Goal: Task Accomplishment & Management: Manage account settings

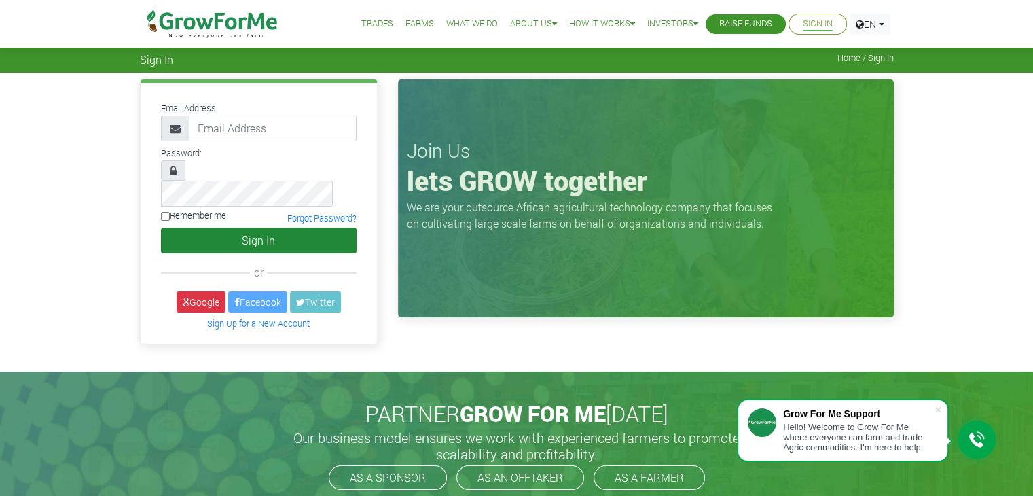
scroll to position [15859, 0]
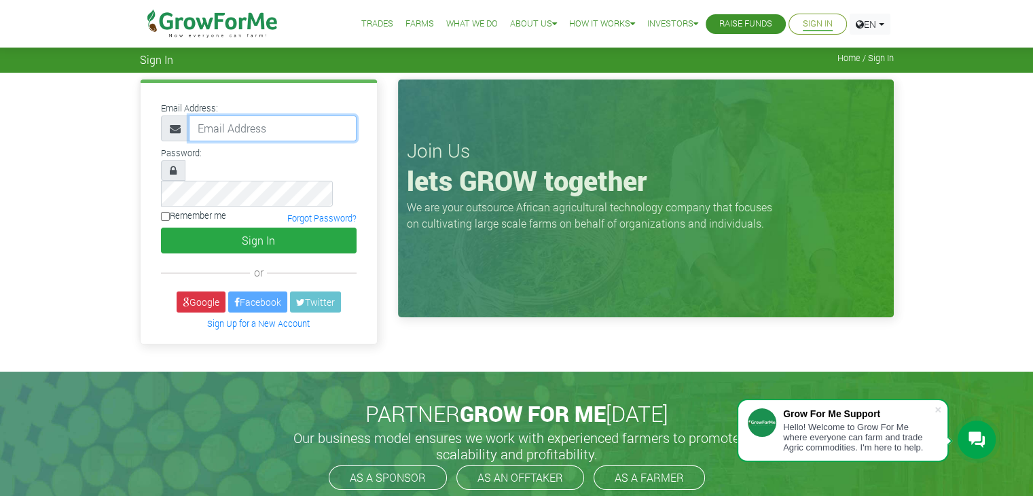
type input "okrohjunior19@gmail.com"
click at [162, 212] on input "Remember me" at bounding box center [165, 216] width 9 height 9
checkbox input "true"
click at [229, 237] on div "Email Address: okrohjunior19@gmail.com Password: Remember me" at bounding box center [259, 213] width 236 height 261
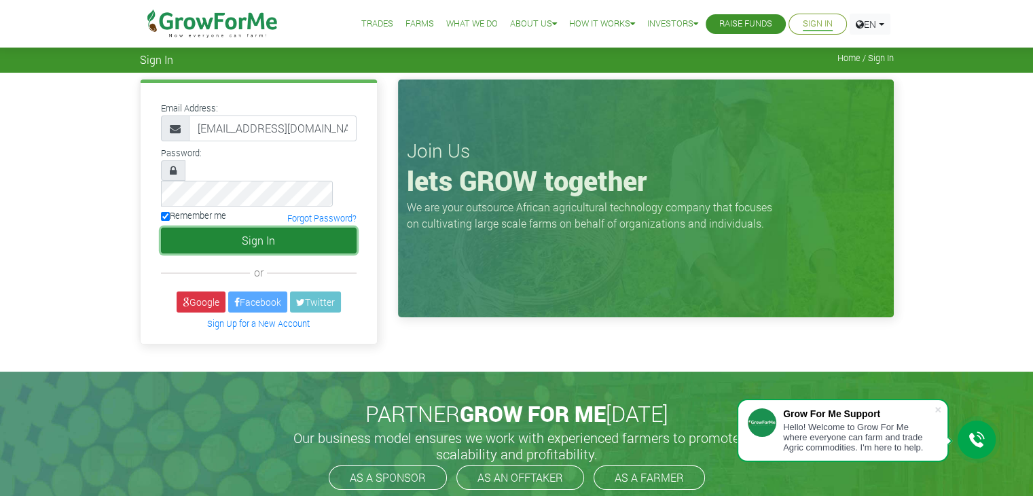
click at [243, 228] on button "Sign In" at bounding box center [259, 241] width 196 height 26
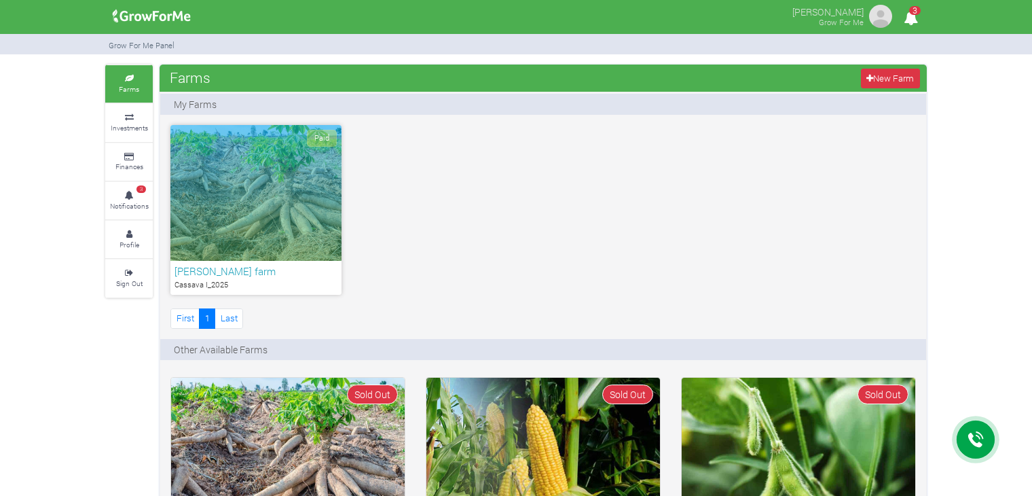
scroll to position [15859, 0]
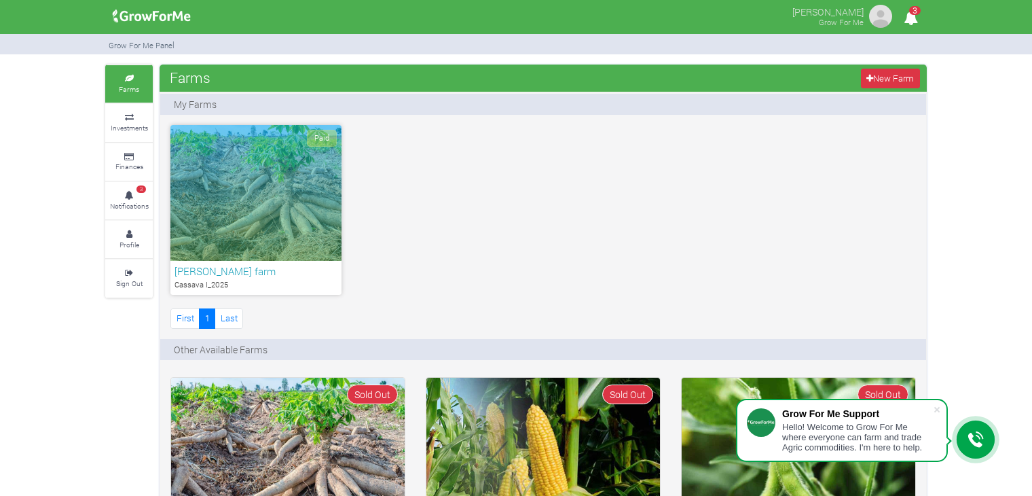
click at [259, 206] on div "Paid" at bounding box center [255, 193] width 171 height 136
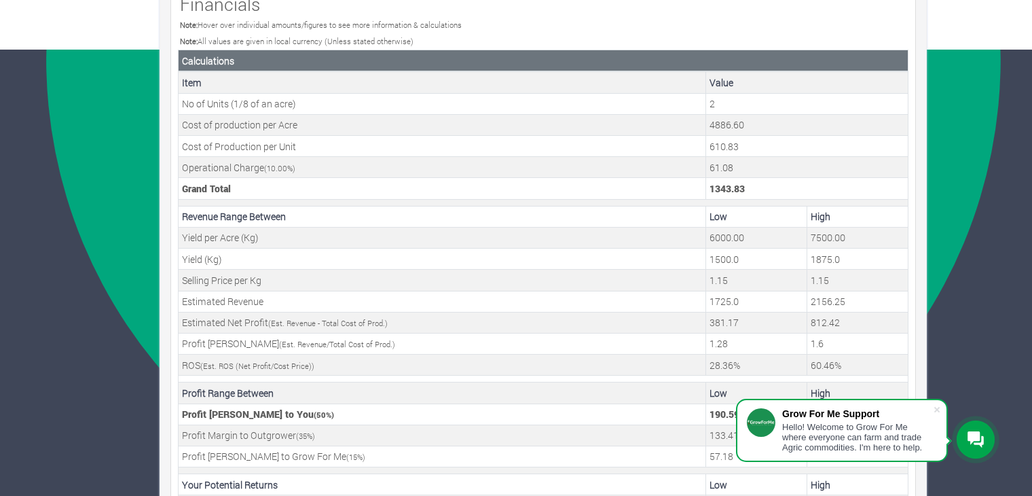
scroll to position [484, 0]
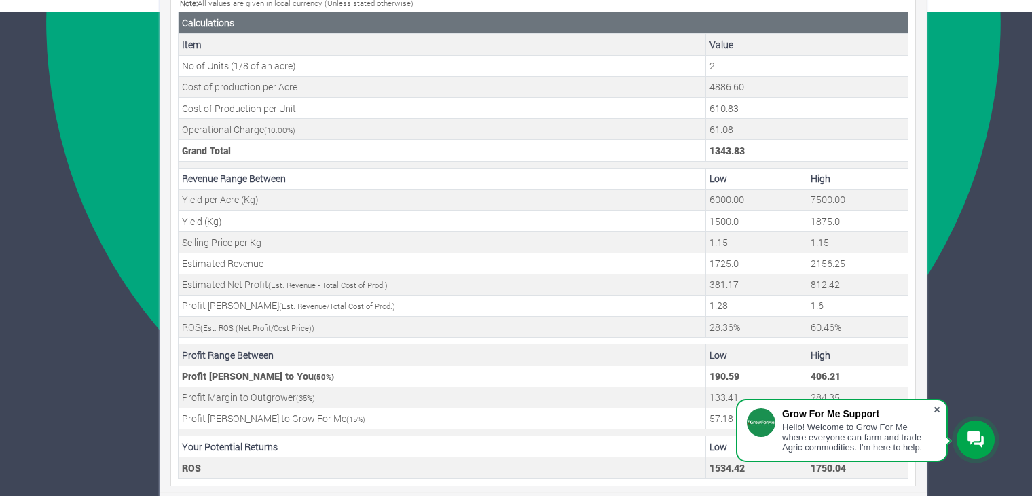
click at [937, 410] on span at bounding box center [938, 410] width 14 height 14
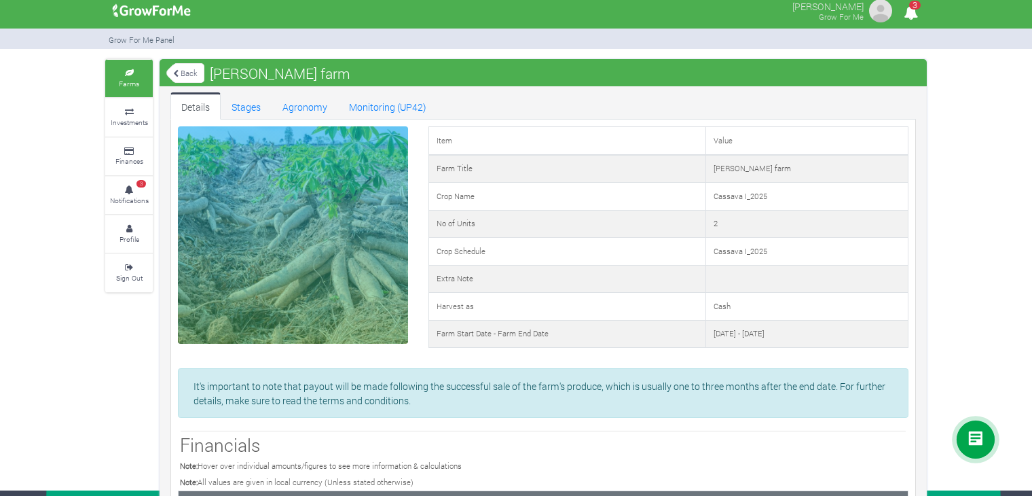
scroll to position [0, 0]
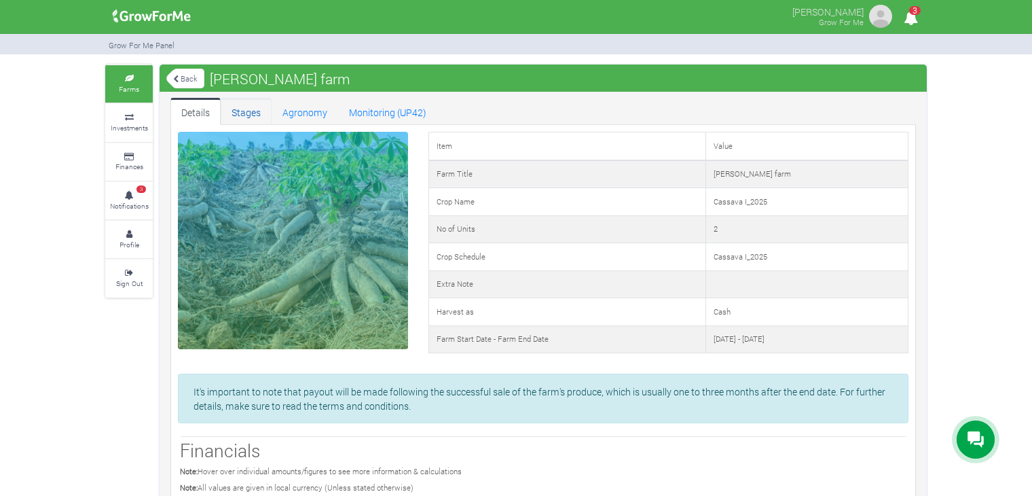
click at [247, 110] on link "Stages" at bounding box center [246, 111] width 51 height 27
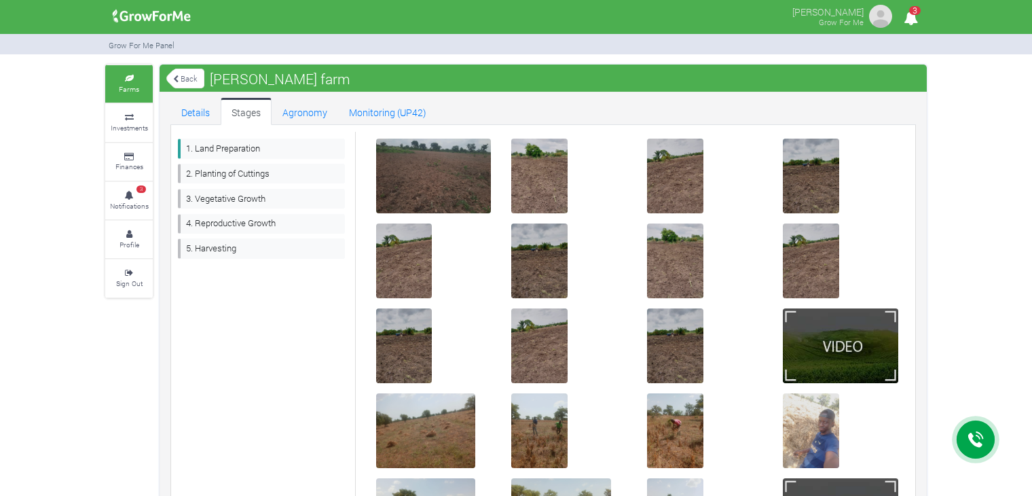
scroll to position [15859, 0]
click at [292, 115] on link "Agronomy" at bounding box center [305, 111] width 67 height 27
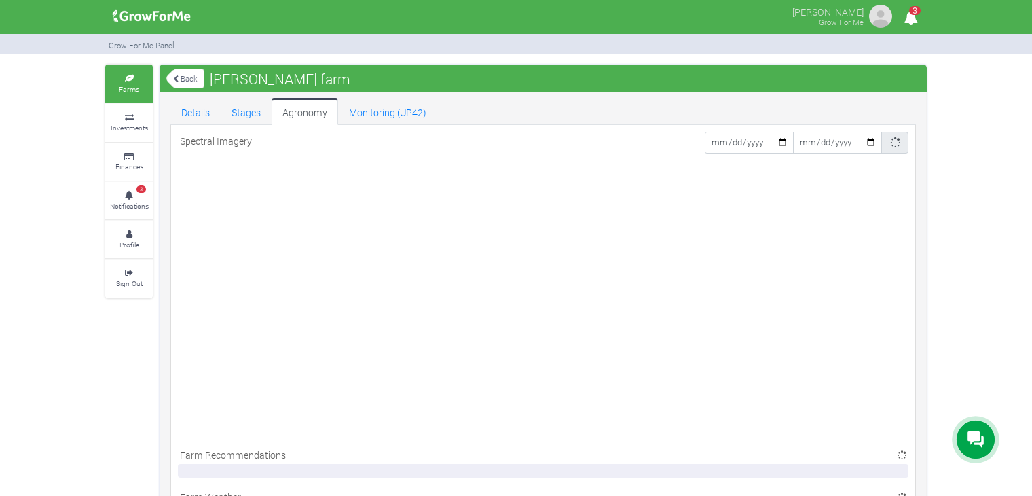
scroll to position [15859, 0]
click at [204, 111] on link "Details" at bounding box center [195, 111] width 50 height 27
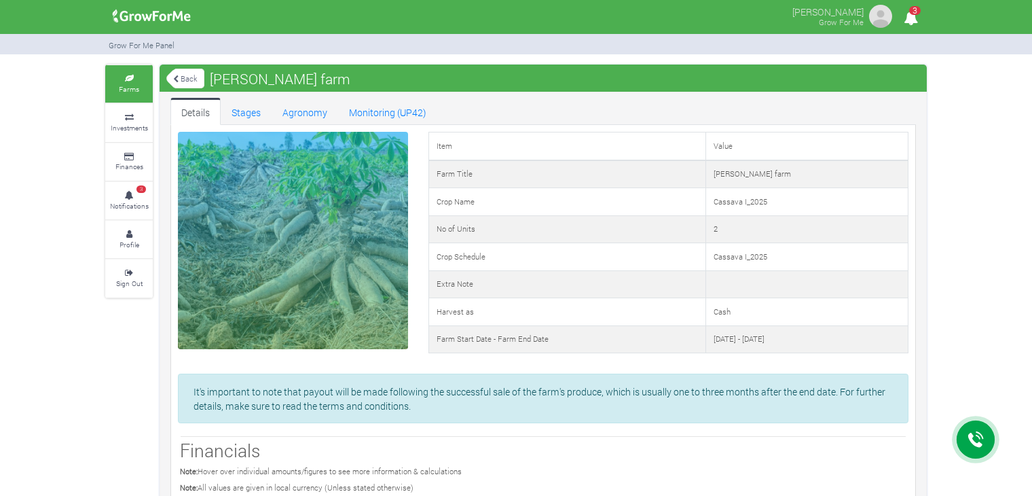
scroll to position [15859, 0]
click at [910, 13] on span "3" at bounding box center [915, 10] width 12 height 9
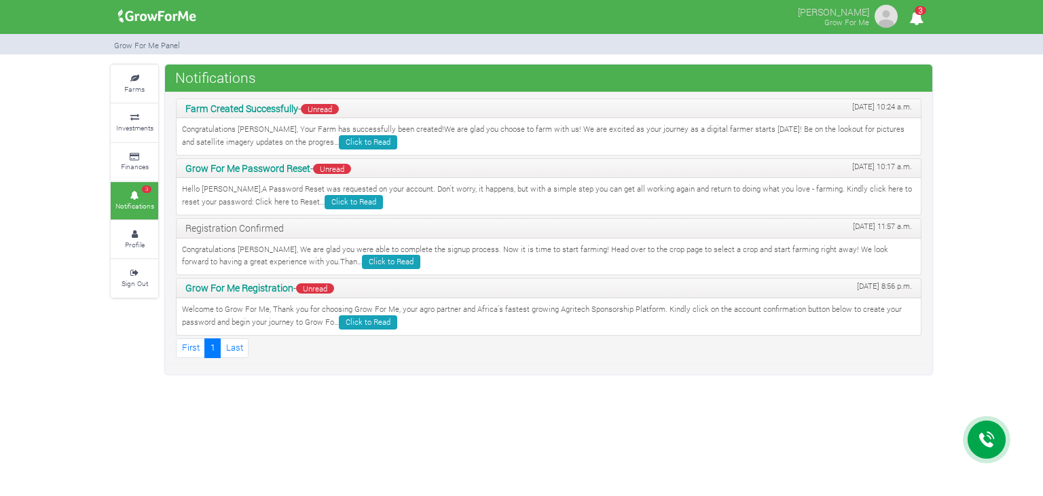
scroll to position [15859, 0]
click at [144, 73] on link "Farms" at bounding box center [135, 83] width 48 height 37
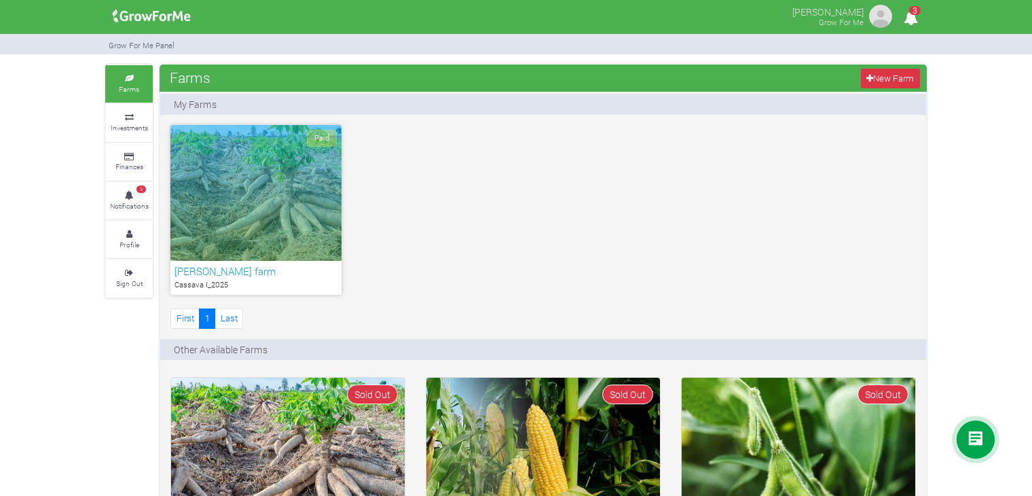
click at [276, 175] on div "Paid" at bounding box center [255, 193] width 171 height 136
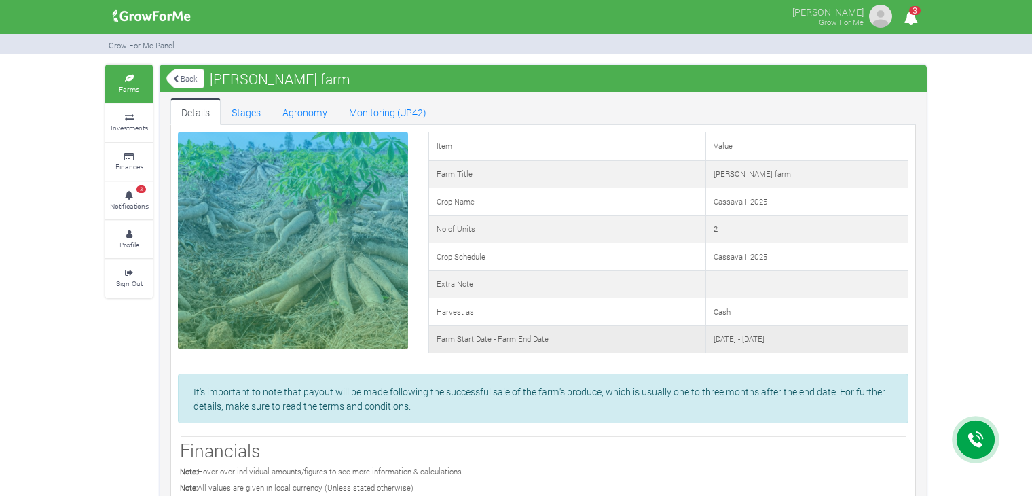
scroll to position [15859, 0]
